Goal: Transaction & Acquisition: Purchase product/service

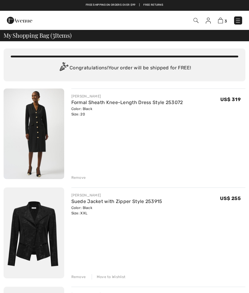
click at [80, 178] on div "Remove" at bounding box center [78, 177] width 15 height 5
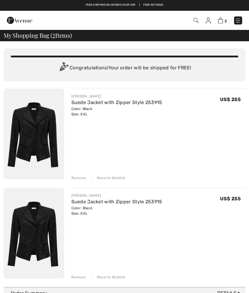
click at [81, 178] on div "Remove" at bounding box center [78, 177] width 15 height 5
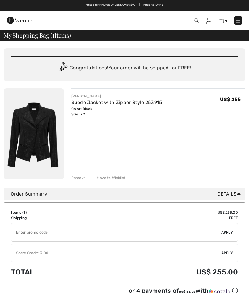
click at [207, 20] on img at bounding box center [208, 21] width 5 height 6
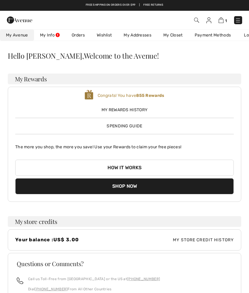
click at [118, 125] on span "Spending Guide" at bounding box center [125, 125] width 36 height 5
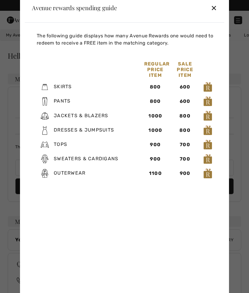
click at [213, 7] on div "✕" at bounding box center [214, 7] width 6 height 13
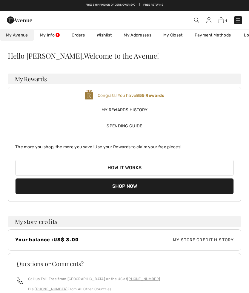
click at [239, 18] on img at bounding box center [238, 20] width 6 height 6
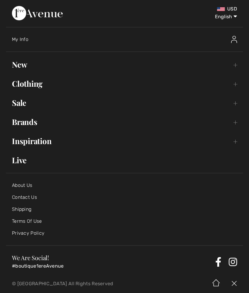
click at [25, 64] on link "New Toggle submenu" at bounding box center [124, 64] width 237 height 13
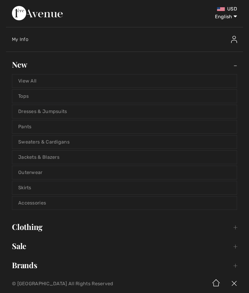
click at [35, 169] on link "Outerwear" at bounding box center [124, 172] width 225 height 13
click at [29, 171] on link "Outerwear" at bounding box center [124, 172] width 225 height 13
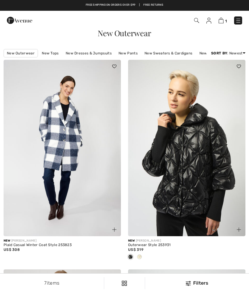
checkbox input "true"
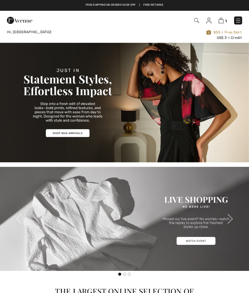
checkbox input "true"
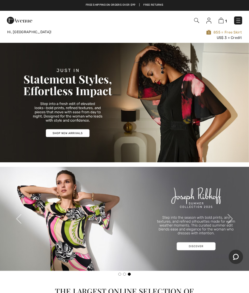
click at [172, 126] on img at bounding box center [124, 103] width 249 height 120
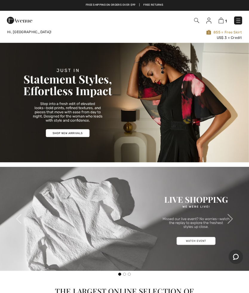
click at [239, 19] on img at bounding box center [238, 21] width 6 height 6
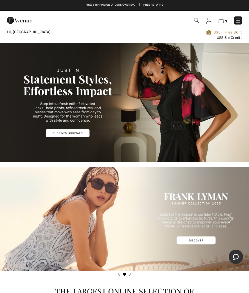
click at [238, 19] on div "Close menu" at bounding box center [124, 146] width 249 height 293
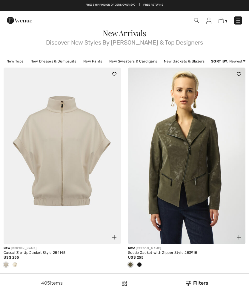
checkbox input "true"
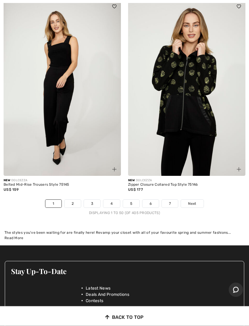
scroll to position [5057, 0]
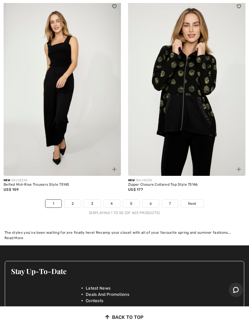
click at [74, 207] on link "2" at bounding box center [73, 204] width 16 height 8
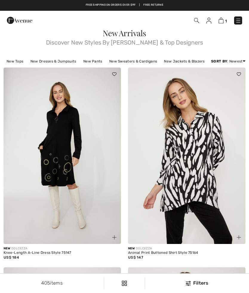
checkbox input "true"
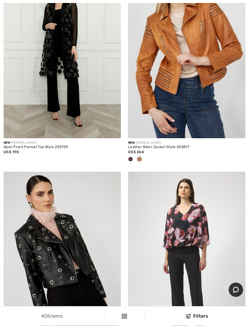
scroll to position [2984, 0]
click at [132, 162] on span at bounding box center [130, 159] width 5 height 5
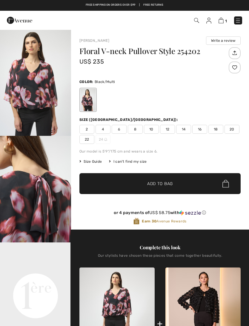
checkbox input "true"
click at [240, 20] on img at bounding box center [238, 21] width 6 height 6
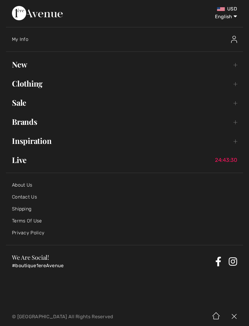
click at [22, 64] on link "New Toggle submenu" at bounding box center [124, 64] width 237 height 13
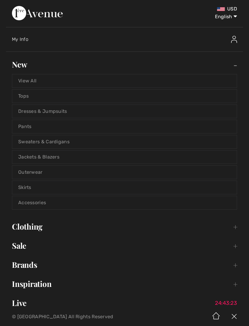
click at [35, 156] on link "Jackets & Blazers" at bounding box center [124, 157] width 225 height 13
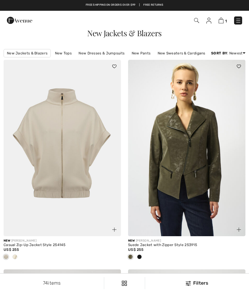
checkbox input "true"
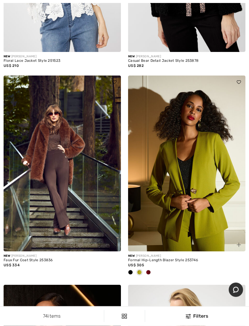
scroll to position [4143, 0]
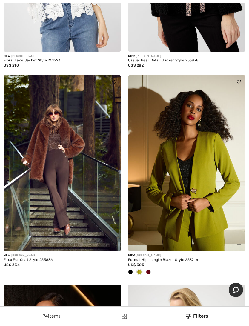
click at [152, 278] on div at bounding box center [148, 273] width 9 height 10
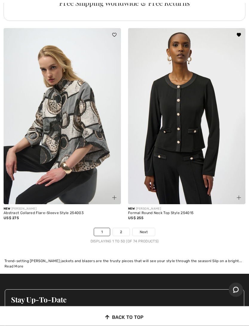
scroll to position [5051, 0]
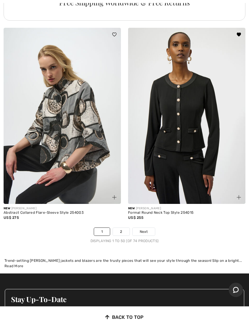
click at [127, 236] on link "2" at bounding box center [121, 232] width 16 height 8
click at [147, 229] on span "Next" at bounding box center [144, 231] width 8 height 5
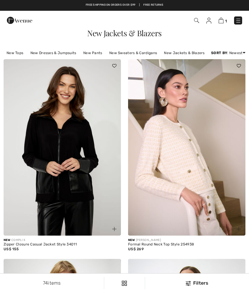
checkbox input "true"
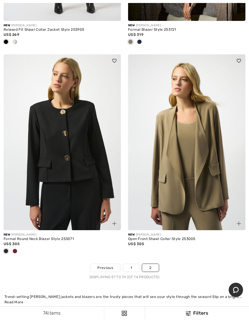
scroll to position [2306, 0]
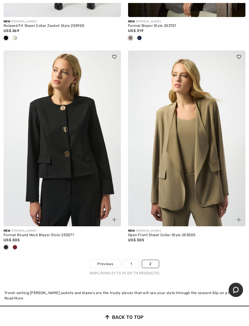
click at [20, 252] on div at bounding box center [62, 248] width 117 height 10
click at [20, 253] on div at bounding box center [62, 248] width 117 height 10
click at [21, 253] on div at bounding box center [62, 248] width 117 height 10
click at [21, 252] on div at bounding box center [62, 248] width 117 height 10
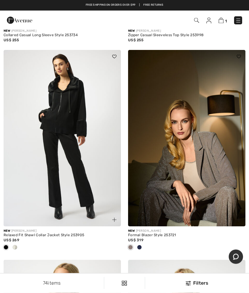
scroll to position [2097, 0]
click at [239, 18] on img at bounding box center [238, 21] width 6 height 6
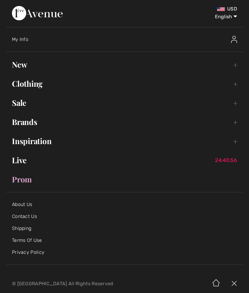
click at [22, 65] on link "New Toggle submenu" at bounding box center [124, 64] width 237 height 13
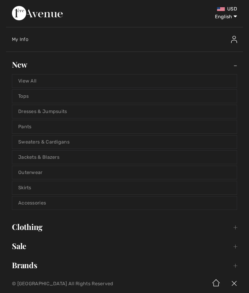
click at [35, 142] on link "Sweaters & Cardigans" at bounding box center [124, 141] width 225 height 13
click at [32, 140] on link "Sweaters & Cardigans" at bounding box center [124, 141] width 225 height 13
click at [31, 140] on link "Sweaters & Cardigans" at bounding box center [124, 141] width 225 height 13
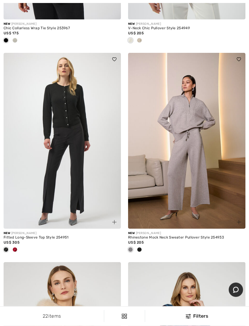
scroll to position [1686, 0]
click at [17, 254] on div at bounding box center [14, 250] width 9 height 10
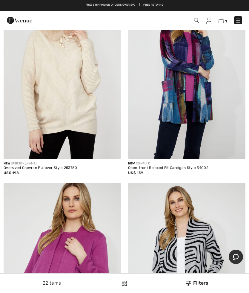
scroll to position [1964, 0]
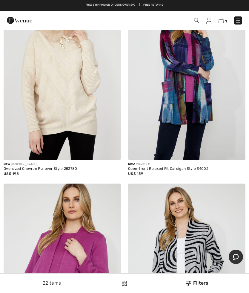
click at [238, 18] on img at bounding box center [238, 21] width 6 height 6
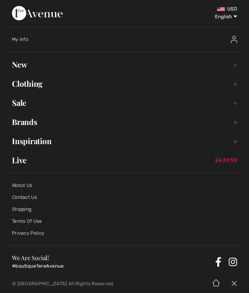
click at [21, 64] on link "New Toggle submenu" at bounding box center [124, 64] width 237 height 13
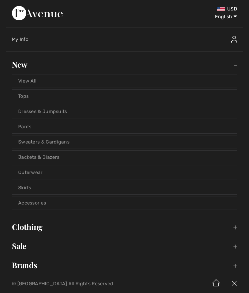
click at [29, 123] on link "Pants" at bounding box center [124, 126] width 225 height 13
click at [28, 124] on link "Pants" at bounding box center [124, 126] width 225 height 13
click at [25, 125] on link "Pants" at bounding box center [124, 126] width 225 height 13
click at [26, 94] on link "Tops" at bounding box center [124, 96] width 225 height 13
click at [26, 93] on link "Tops" at bounding box center [124, 96] width 225 height 13
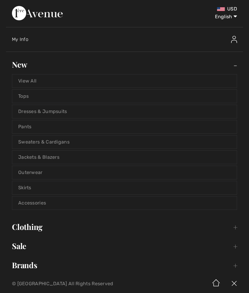
click at [30, 94] on link "Tops" at bounding box center [124, 96] width 225 height 13
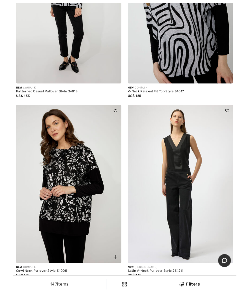
scroll to position [759, 0]
